Goal: Navigation & Orientation: Find specific page/section

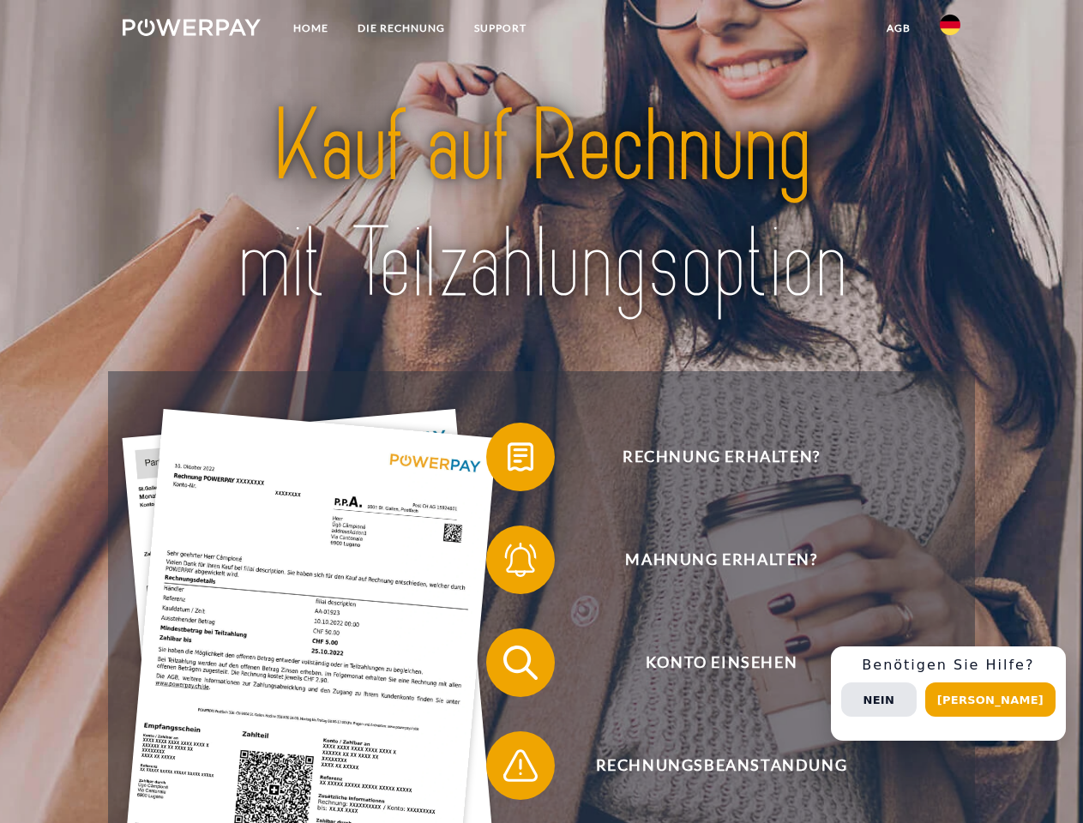
click at [191, 30] on img at bounding box center [192, 27] width 138 height 17
click at [950, 30] on img at bounding box center [950, 25] width 21 height 21
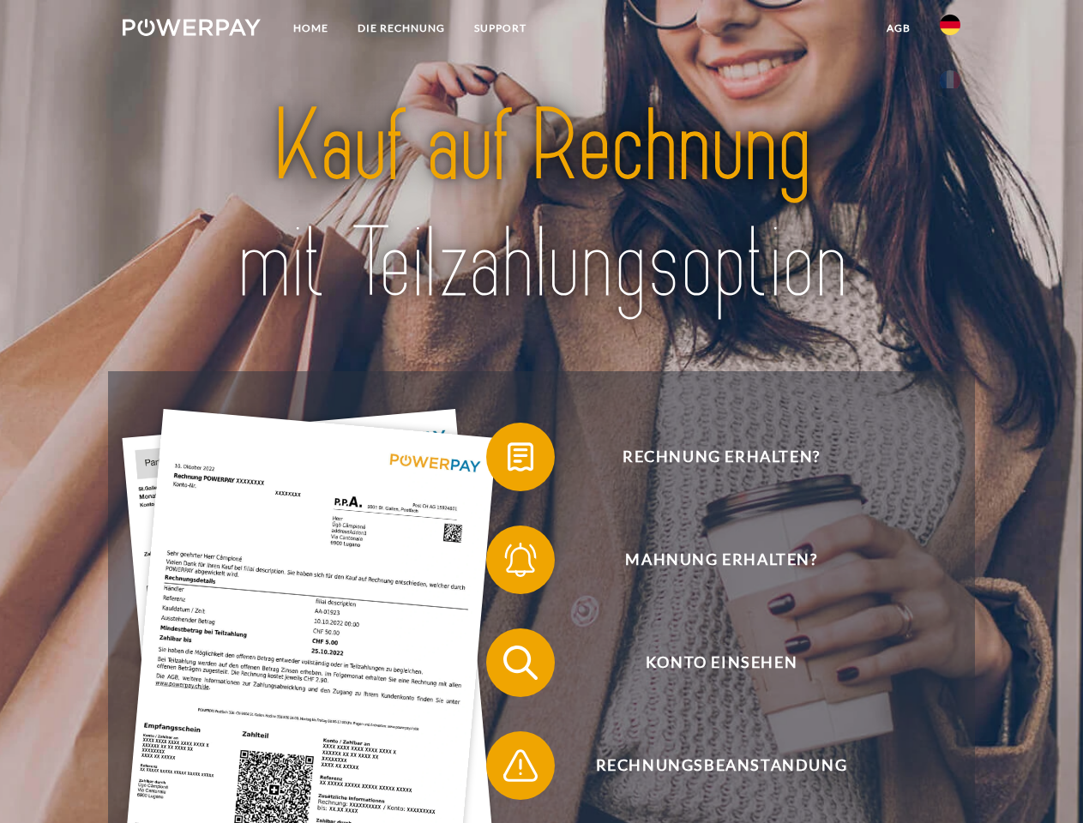
click at [898, 28] on link "agb" at bounding box center [898, 28] width 53 height 31
click at [507, 460] on span at bounding box center [495, 457] width 86 height 86
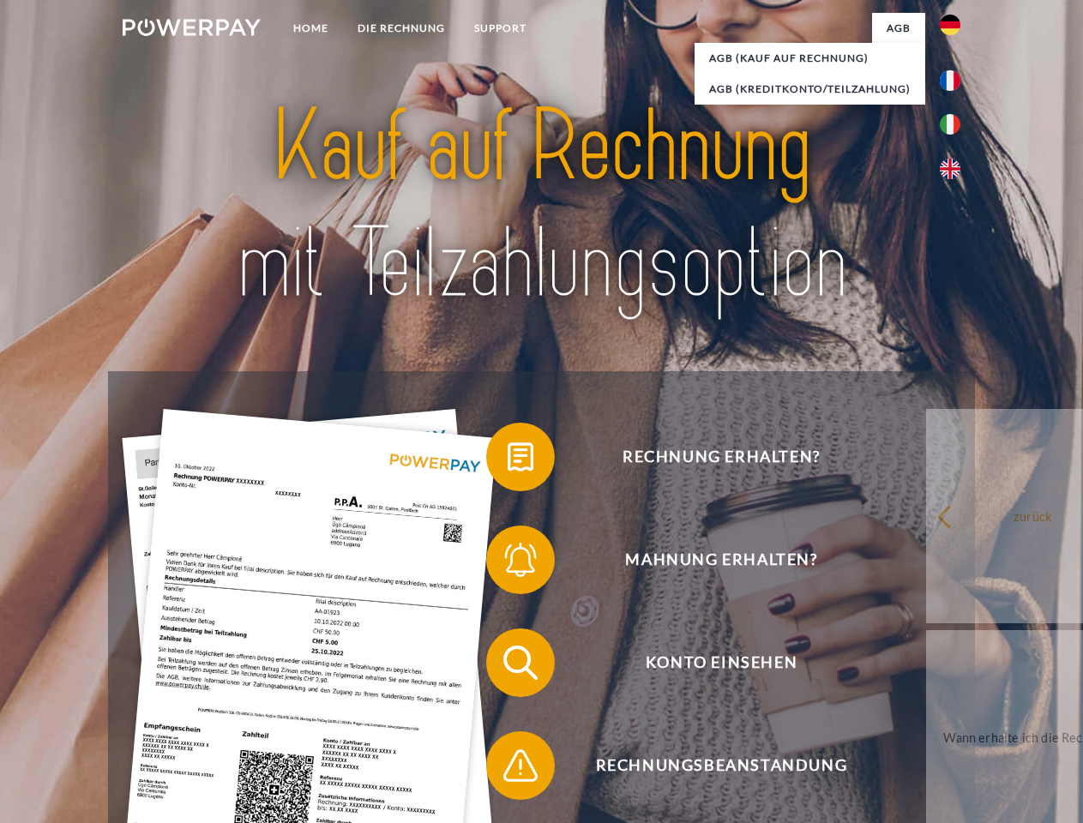
click at [926, 563] on link "zurück" at bounding box center [1032, 516] width 213 height 214
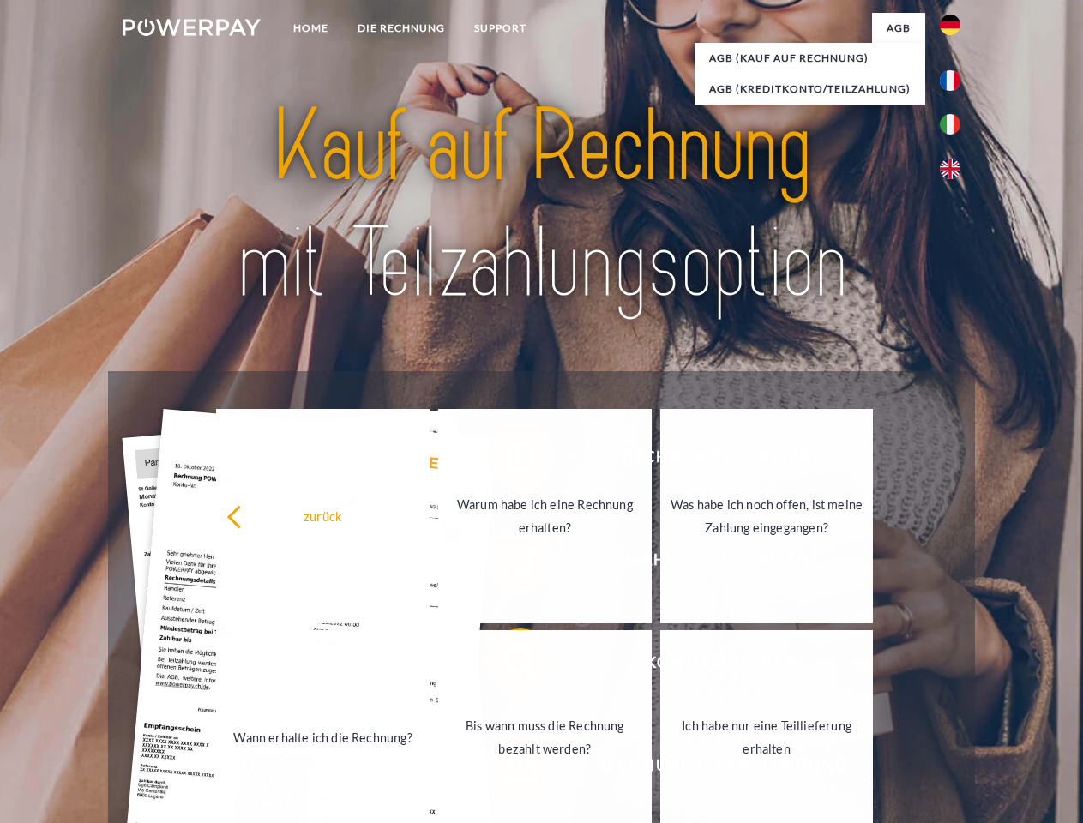
click at [507, 666] on span at bounding box center [495, 663] width 86 height 86
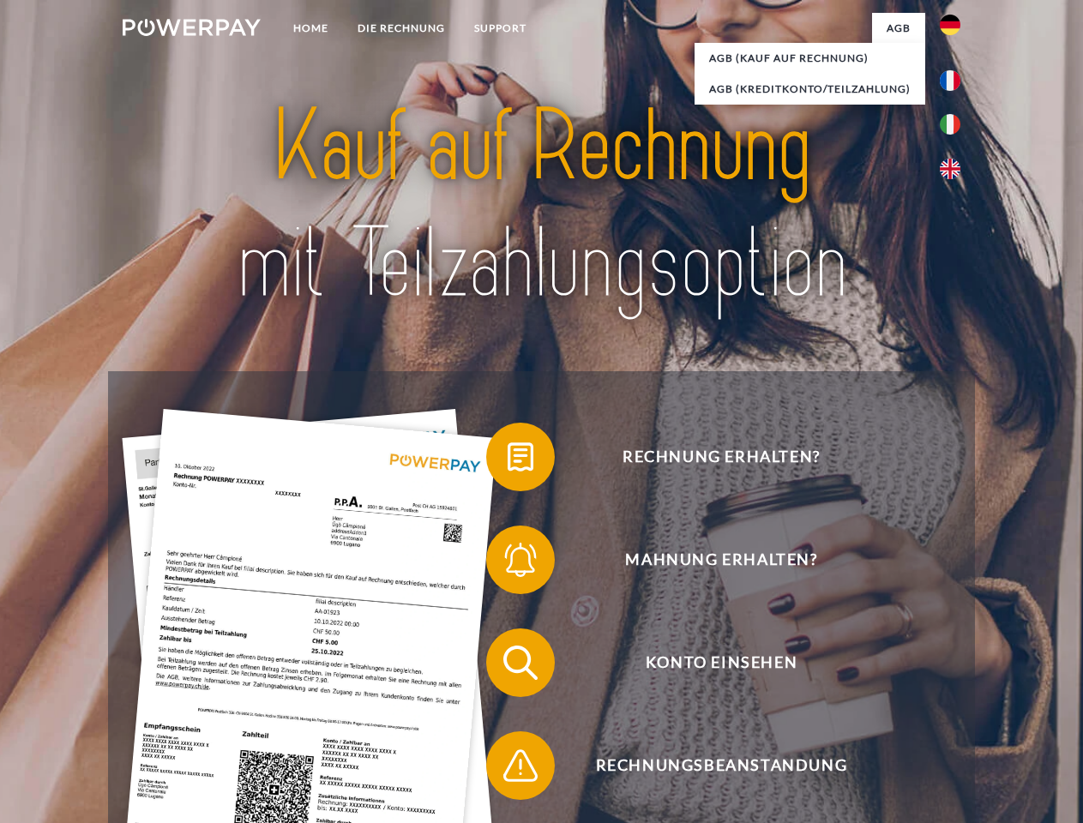
click at [507, 769] on span at bounding box center [495, 766] width 86 height 86
click at [954, 694] on div "Rechnung erhalten? Mahnung erhalten? Konto einsehen" at bounding box center [541, 714] width 866 height 686
click at [912, 697] on span "Konto einsehen" at bounding box center [721, 662] width 420 height 69
click at [996, 700] on header "Home DIE RECHNUNG SUPPORT" at bounding box center [541, 592] width 1083 height 1184
